Goal: Information Seeking & Learning: Find specific fact

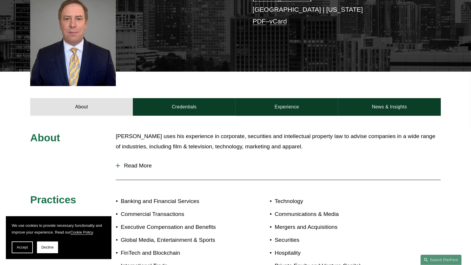
scroll to position [249, 0]
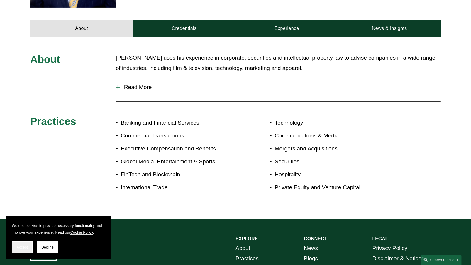
click at [19, 247] on span "Accept" at bounding box center [22, 247] width 11 height 4
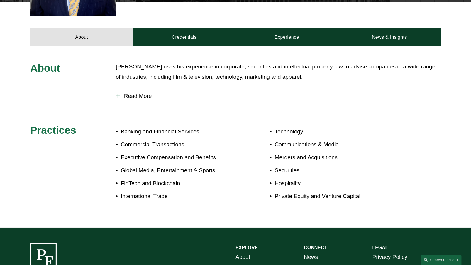
scroll to position [230, 0]
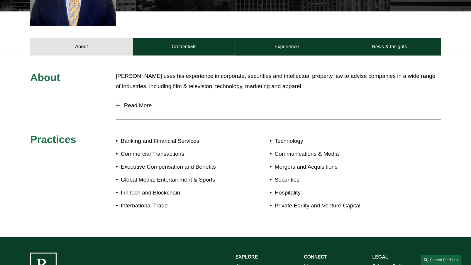
click at [150, 101] on button "Read More" at bounding box center [278, 105] width 325 height 15
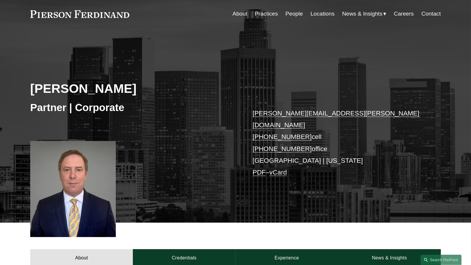
scroll to position [175, 0]
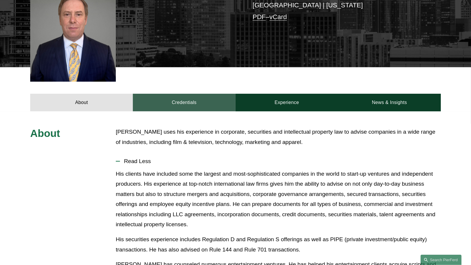
click at [196, 94] on link "Credentials" at bounding box center [184, 103] width 103 height 18
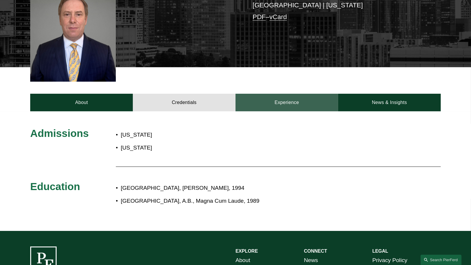
click at [280, 94] on link "Experience" at bounding box center [287, 103] width 103 height 18
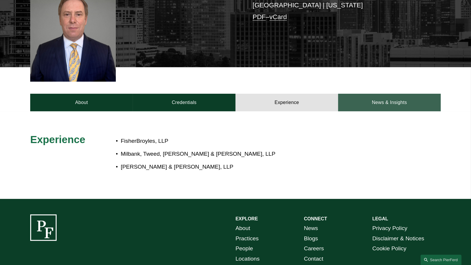
click at [386, 96] on link "News & Insights" at bounding box center [389, 103] width 103 height 18
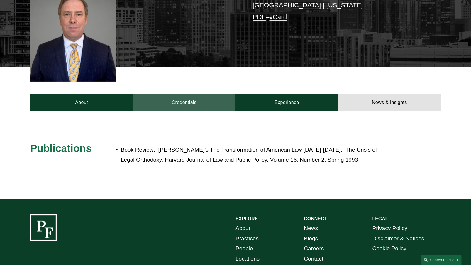
click at [188, 94] on link "Credentials" at bounding box center [184, 103] width 103 height 18
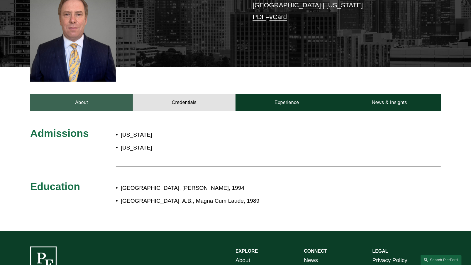
click at [99, 97] on link "About" at bounding box center [81, 103] width 103 height 18
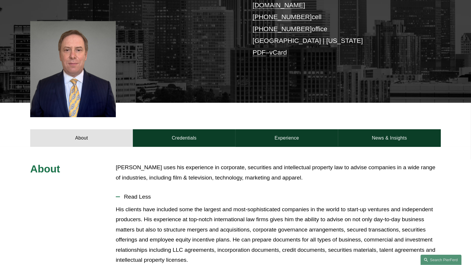
scroll to position [0, 0]
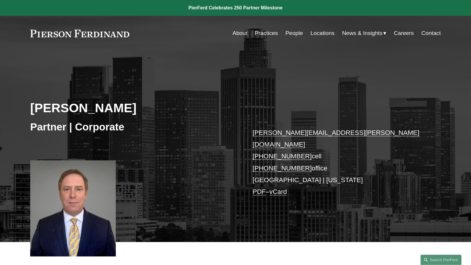
click at [242, 35] on link "About" at bounding box center [240, 33] width 15 height 11
click at [229, 8] on link at bounding box center [235, 8] width 471 height 16
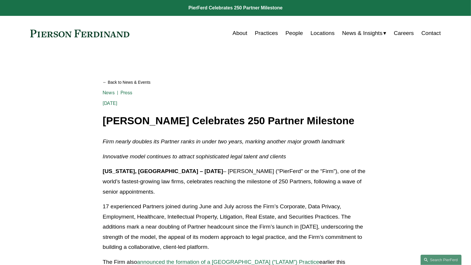
click at [294, 32] on link "People" at bounding box center [295, 33] width 18 height 11
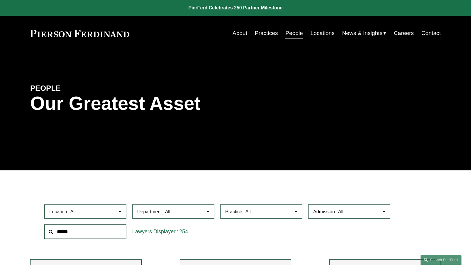
scroll to position [108, 0]
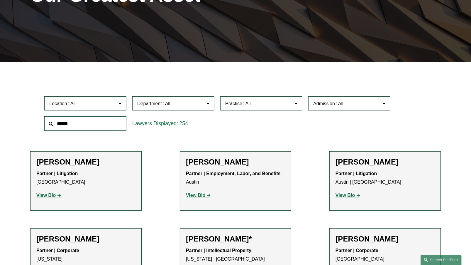
click at [95, 126] on input "text" at bounding box center [85, 123] width 82 height 14
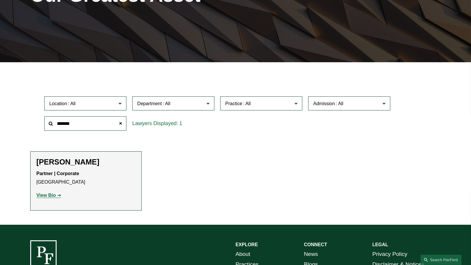
type input "*******"
click at [49, 195] on strong "View Bio" at bounding box center [45, 195] width 19 height 5
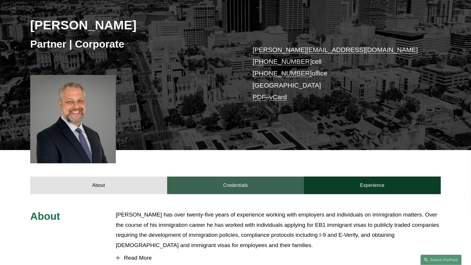
scroll to position [169, 0]
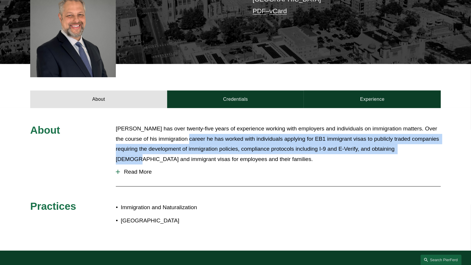
drag, startPoint x: 196, startPoint y: 136, endPoint x: 438, endPoint y: 148, distance: 241.8
click at [438, 148] on p "Sanford has over twenty-five years of experience working with employers and ind…" at bounding box center [278, 144] width 325 height 40
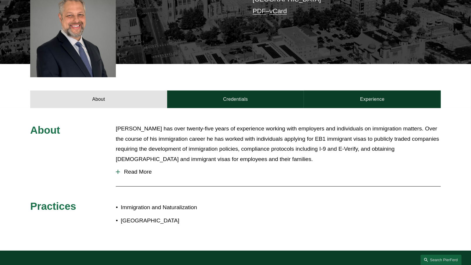
click at [343, 163] on p "Sanford has over twenty-five years of experience working with employers and ind…" at bounding box center [278, 144] width 325 height 40
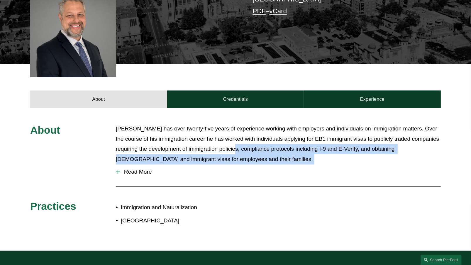
drag, startPoint x: 274, startPoint y: 148, endPoint x: 356, endPoint y: 164, distance: 83.8
click at [356, 164] on div "About Sanford has over twenty-five years of experience working with employers a…" at bounding box center [235, 179] width 471 height 111
click at [356, 165] on button "Read More" at bounding box center [278, 171] width 325 height 15
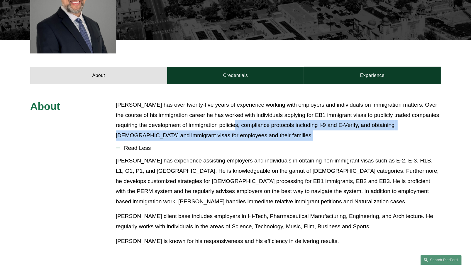
scroll to position [239, 0]
